Goal: Task Accomplishment & Management: Use online tool/utility

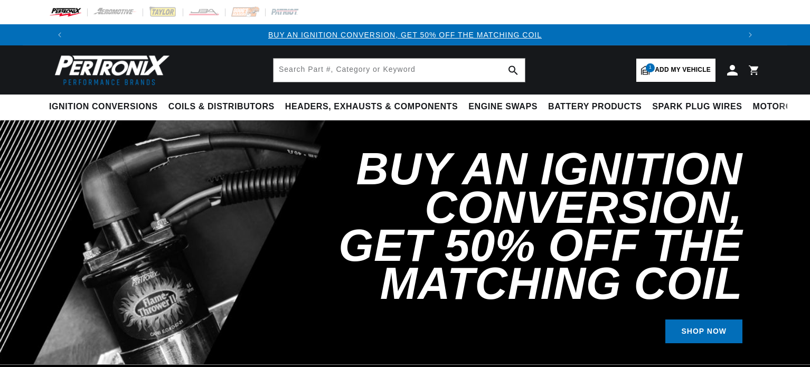
select select "1960"
select select "Mercedes-Benz"
select select "300"
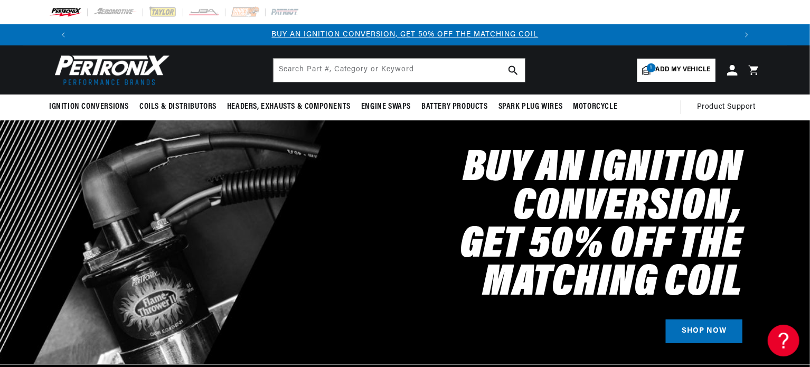
click at [685, 69] on span "Add my vehicle" at bounding box center [683, 70] width 55 height 10
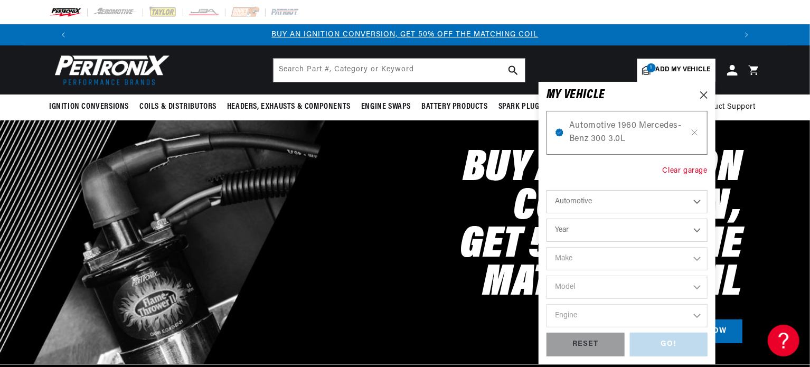
click at [682, 173] on div "Clear garage" at bounding box center [684, 171] width 45 height 12
select select "Year"
select select "Make"
select select "Model"
select select "Engine"
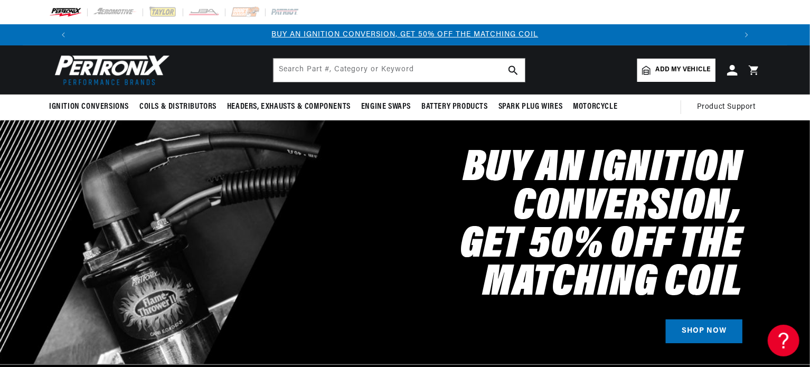
click at [677, 70] on span "Add my vehicle" at bounding box center [683, 70] width 55 height 10
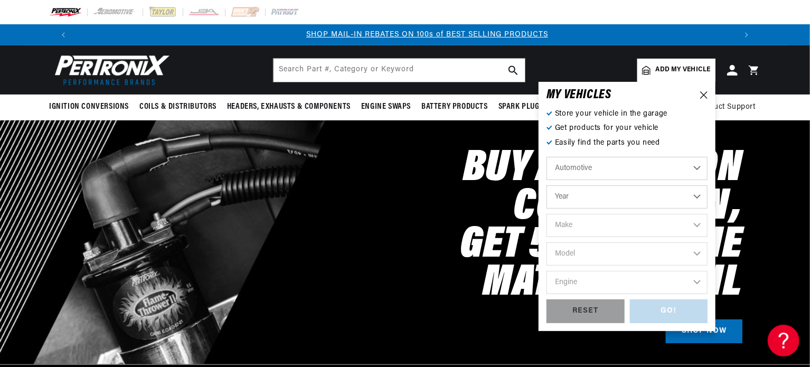
scroll to position [0, 659]
click at [612, 198] on select "Year 2022 2021 2020 2019 2018 2017 2016 2015 2014 2013 2012 2011 2010 2009 2008…" at bounding box center [626, 196] width 161 height 23
select select "1967"
click at [546, 185] on select "Year 2022 2021 2020 2019 2018 2017 2016 2015 2014 2013 2012 2011 2010 2009 2008…" at bounding box center [626, 196] width 161 height 23
select select "1967"
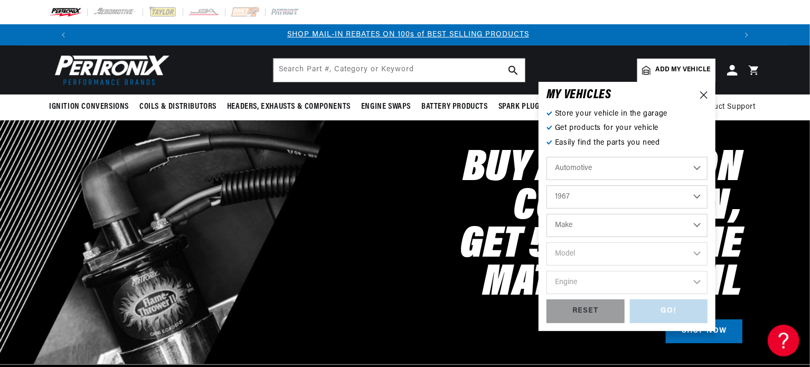
click at [627, 216] on select "Make Alfa Romeo American Motors Aston Martin Austin Austin Healey Avanti Bentle…" at bounding box center [626, 225] width 161 height 23
select select "Triumph"
click at [546, 214] on select "Make Alfa Romeo American Motors Aston Martin Austin Austin Healey Avanti Bentle…" at bounding box center [626, 225] width 161 height 23
select select "Triumph"
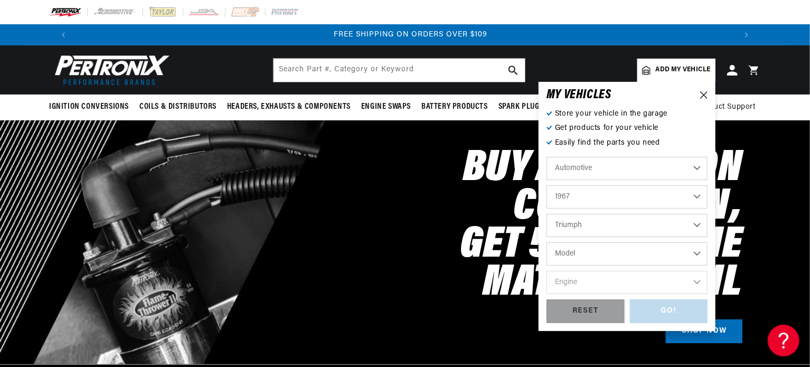
click at [599, 249] on select "Model GT6 Herald Spitfire TR4A" at bounding box center [626, 253] width 161 height 23
select select "Spitfire"
click at [546, 242] on select "Model GT6 Herald Spitfire TR4A" at bounding box center [626, 253] width 161 height 23
select select "Spitfire"
click at [586, 282] on select "Engine 1.1L 1.2L 1.3L" at bounding box center [626, 282] width 161 height 23
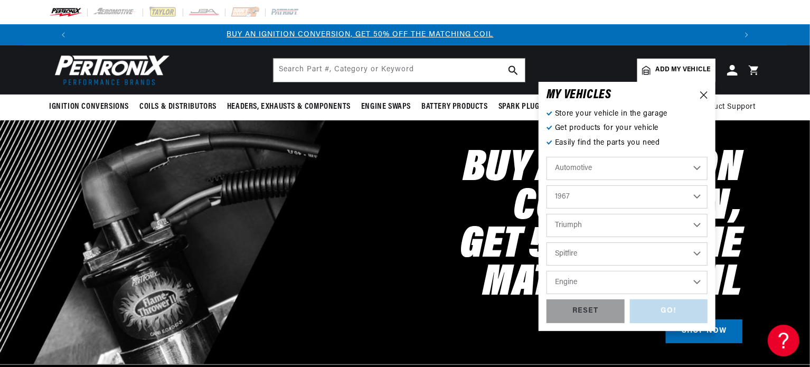
scroll to position [0, 0]
select select "1.1L"
click at [546, 271] on select "Engine 1.1L 1.2L 1.3L" at bounding box center [626, 282] width 161 height 23
select select "1.1L"
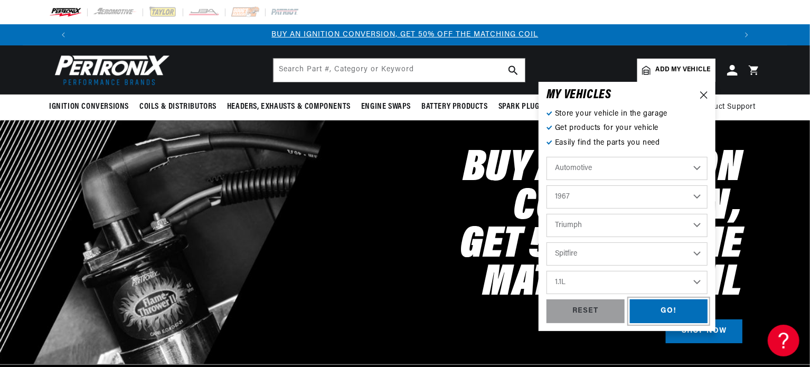
click at [677, 309] on div "GO!" at bounding box center [669, 311] width 78 height 24
select select "1967"
select select "Triumph"
select select "Spitfire"
select select "1.1L"
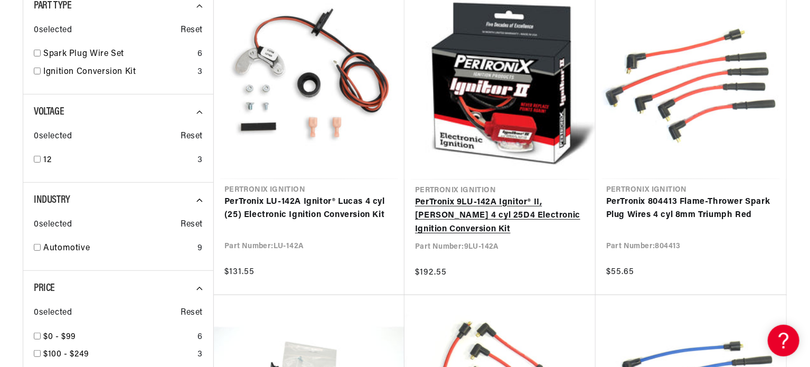
scroll to position [0, 659]
